Goal: Task Accomplishment & Management: Use online tool/utility

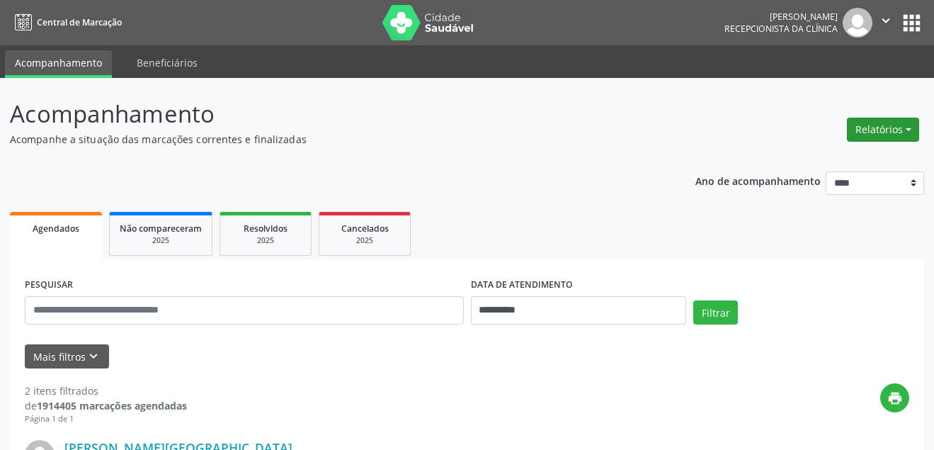
click at [872, 129] on button "Relatórios" at bounding box center [883, 130] width 72 height 24
click at [819, 154] on link "Agendamentos" at bounding box center [843, 160] width 152 height 20
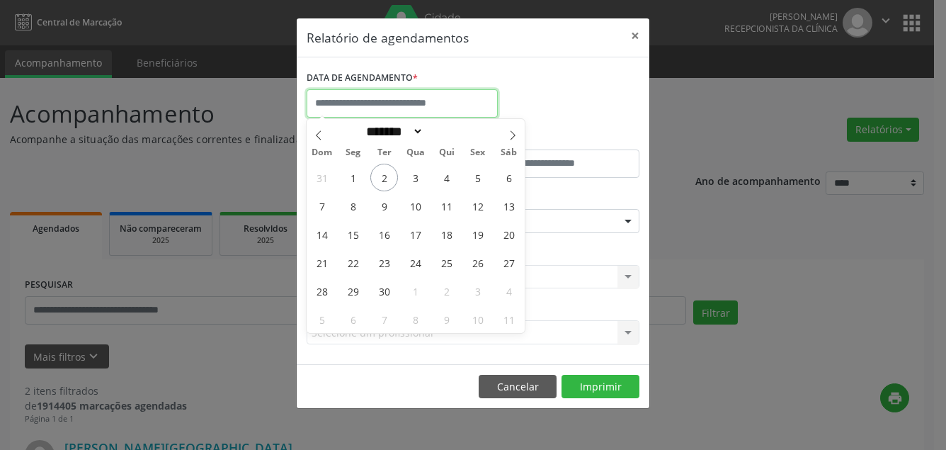
click at [362, 100] on input "text" at bounding box center [402, 103] width 191 height 28
click at [379, 186] on span "2" at bounding box center [384, 178] width 28 height 28
type input "**********"
click at [384, 183] on span "2" at bounding box center [384, 178] width 28 height 28
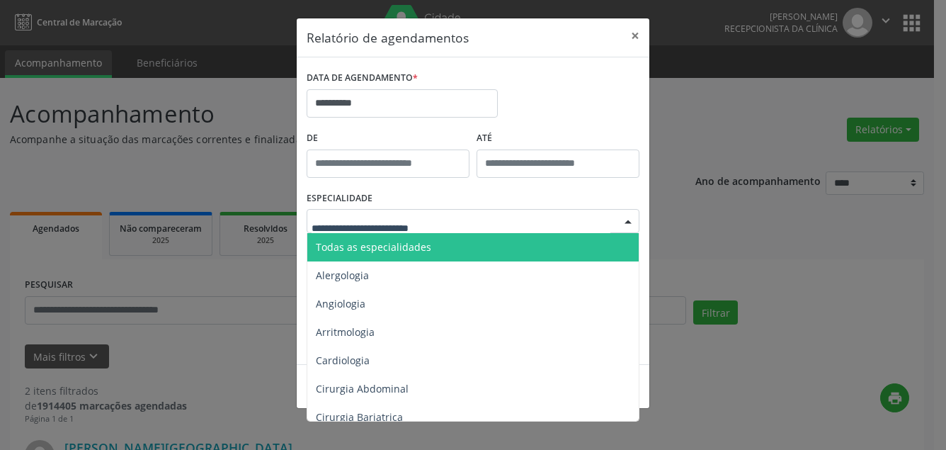
click at [384, 251] on span "Todas as especialidades" at bounding box center [373, 246] width 115 height 13
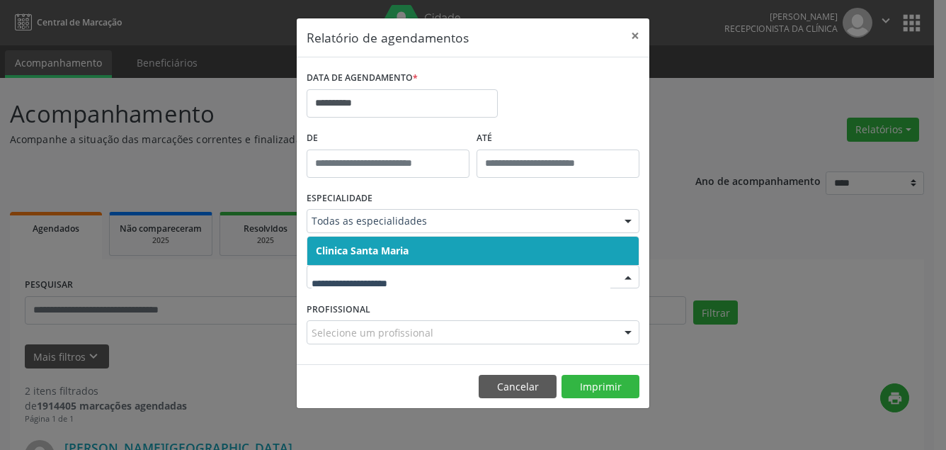
click at [379, 253] on span "Clinica Santa Maria" at bounding box center [362, 250] width 93 height 13
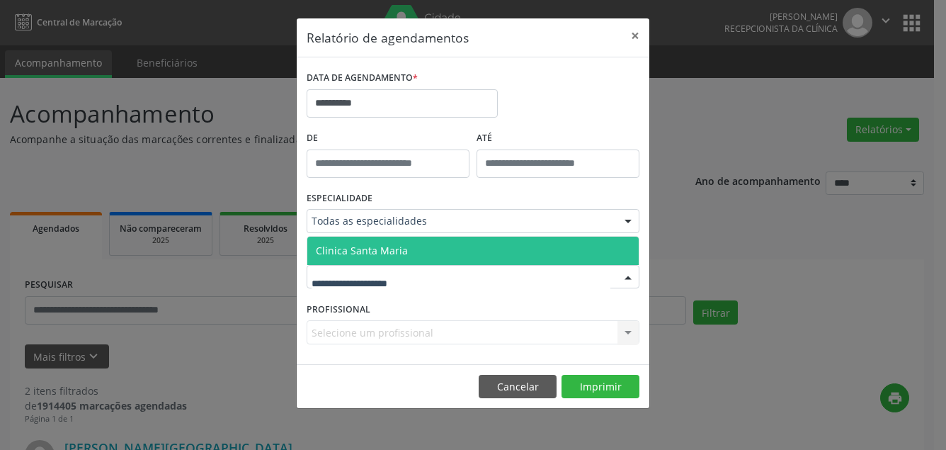
click at [388, 244] on span "Clinica Santa Maria" at bounding box center [362, 250] width 92 height 13
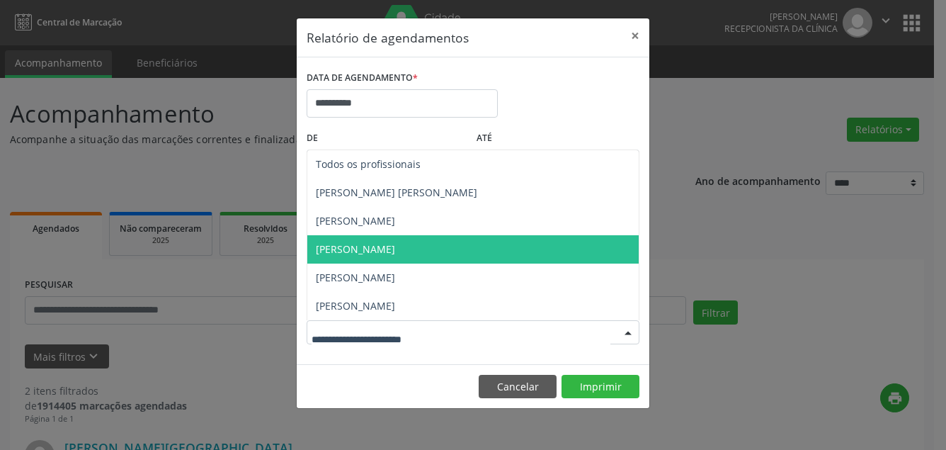
click at [385, 256] on span "[PERSON_NAME]" at bounding box center [472, 249] width 331 height 28
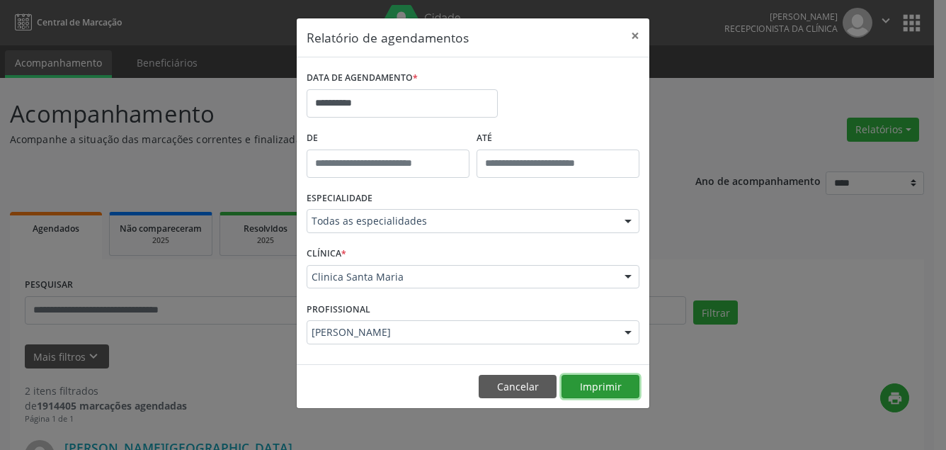
click at [588, 383] on button "Imprimir" at bounding box center [600, 386] width 78 height 24
